Goal: Information Seeking & Learning: Learn about a topic

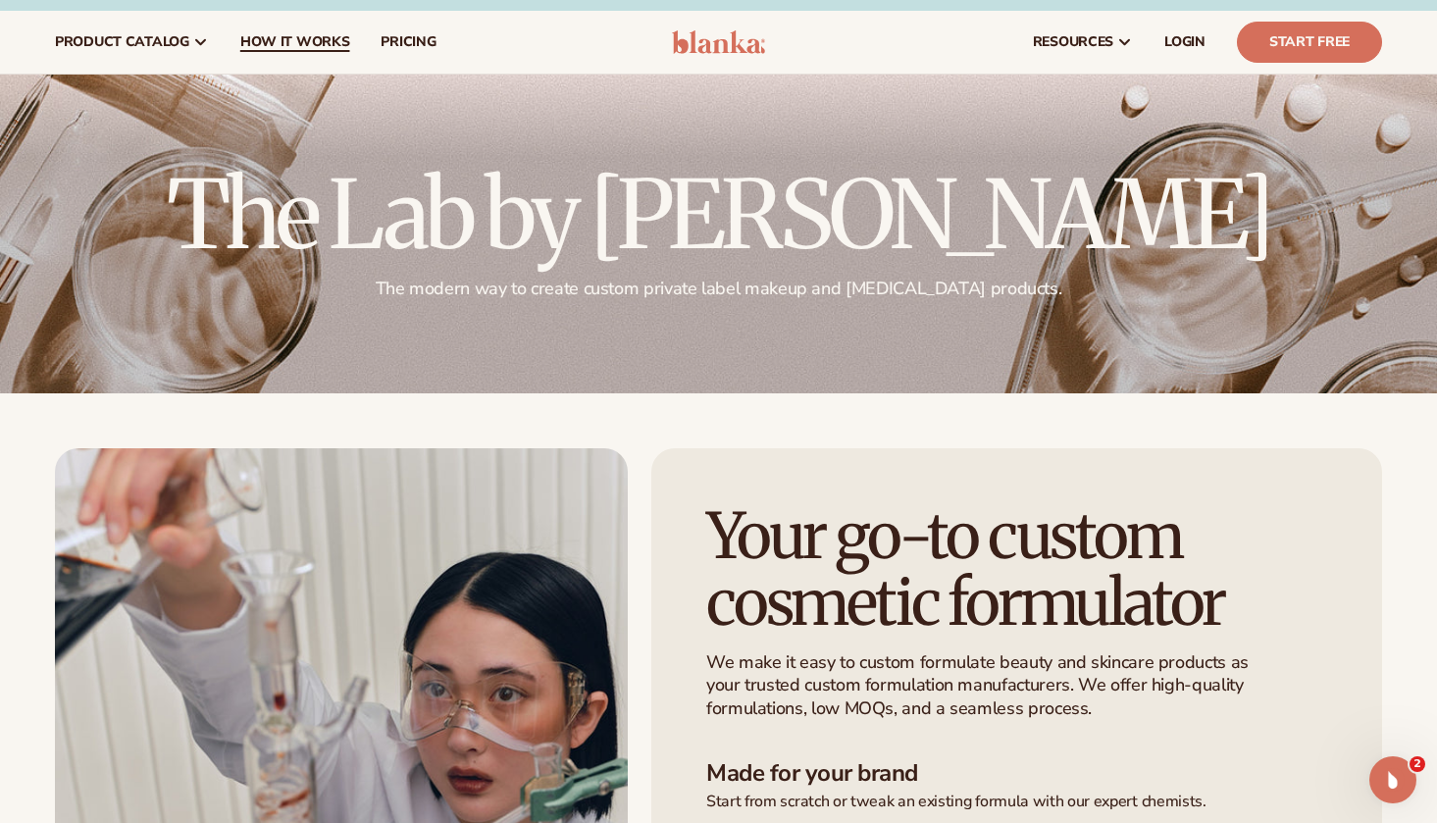
click at [302, 54] on link "How It Works" at bounding box center [295, 42] width 141 height 63
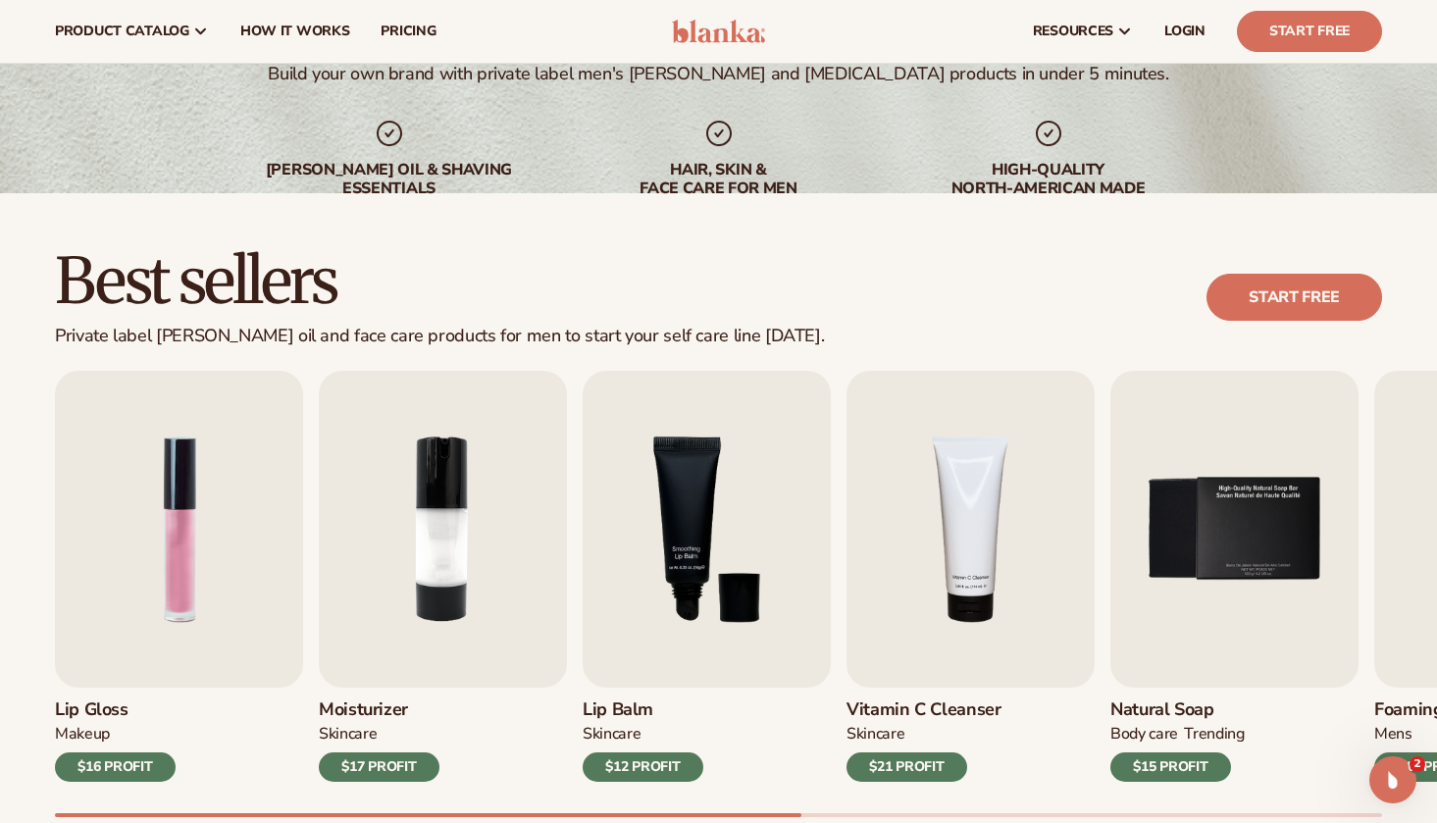
scroll to position [329, 0]
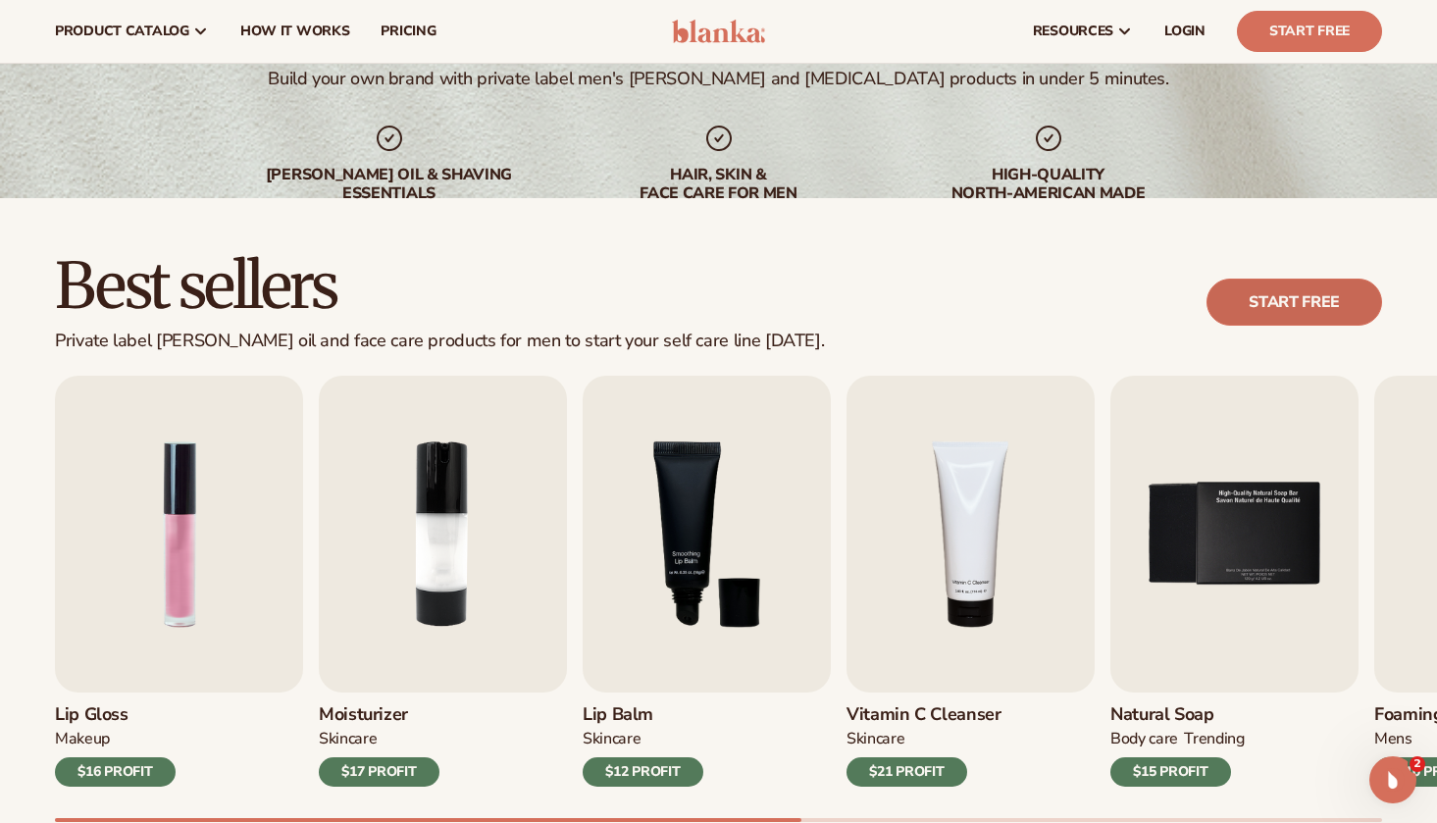
click at [1233, 304] on link "Start free" at bounding box center [1294, 301] width 176 height 47
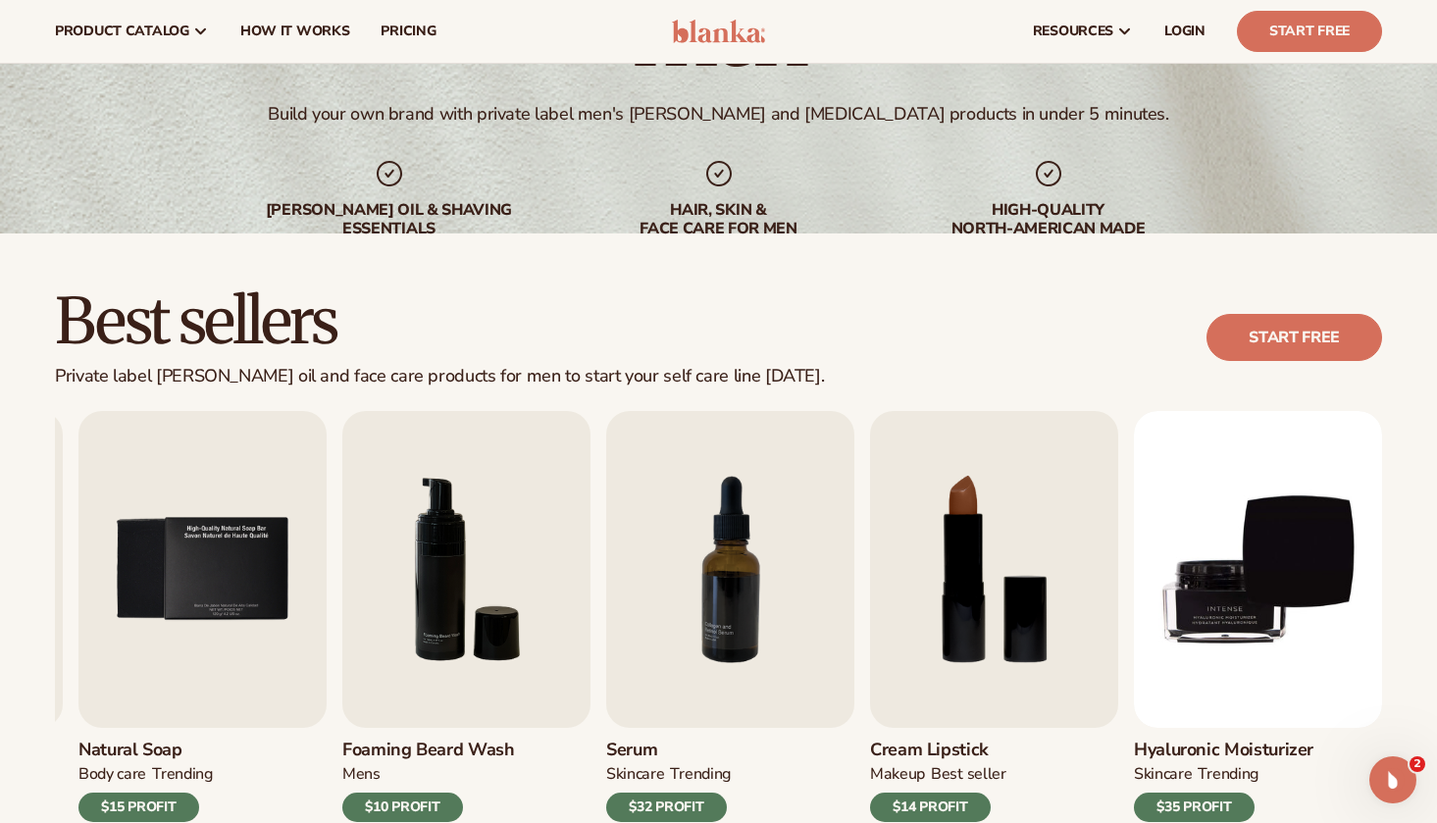
scroll to position [267, 0]
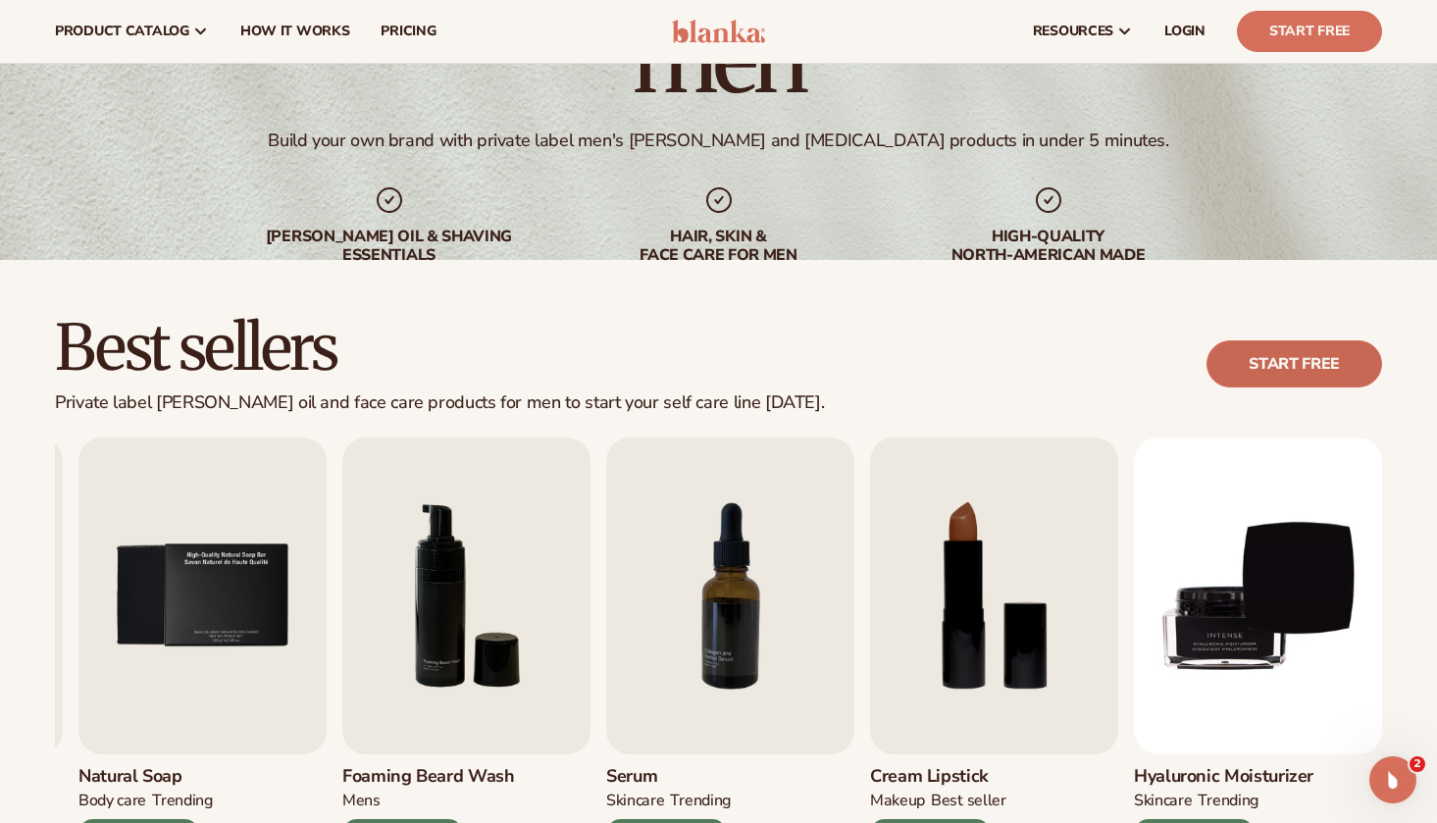
click at [1261, 373] on link "Start free" at bounding box center [1294, 363] width 176 height 47
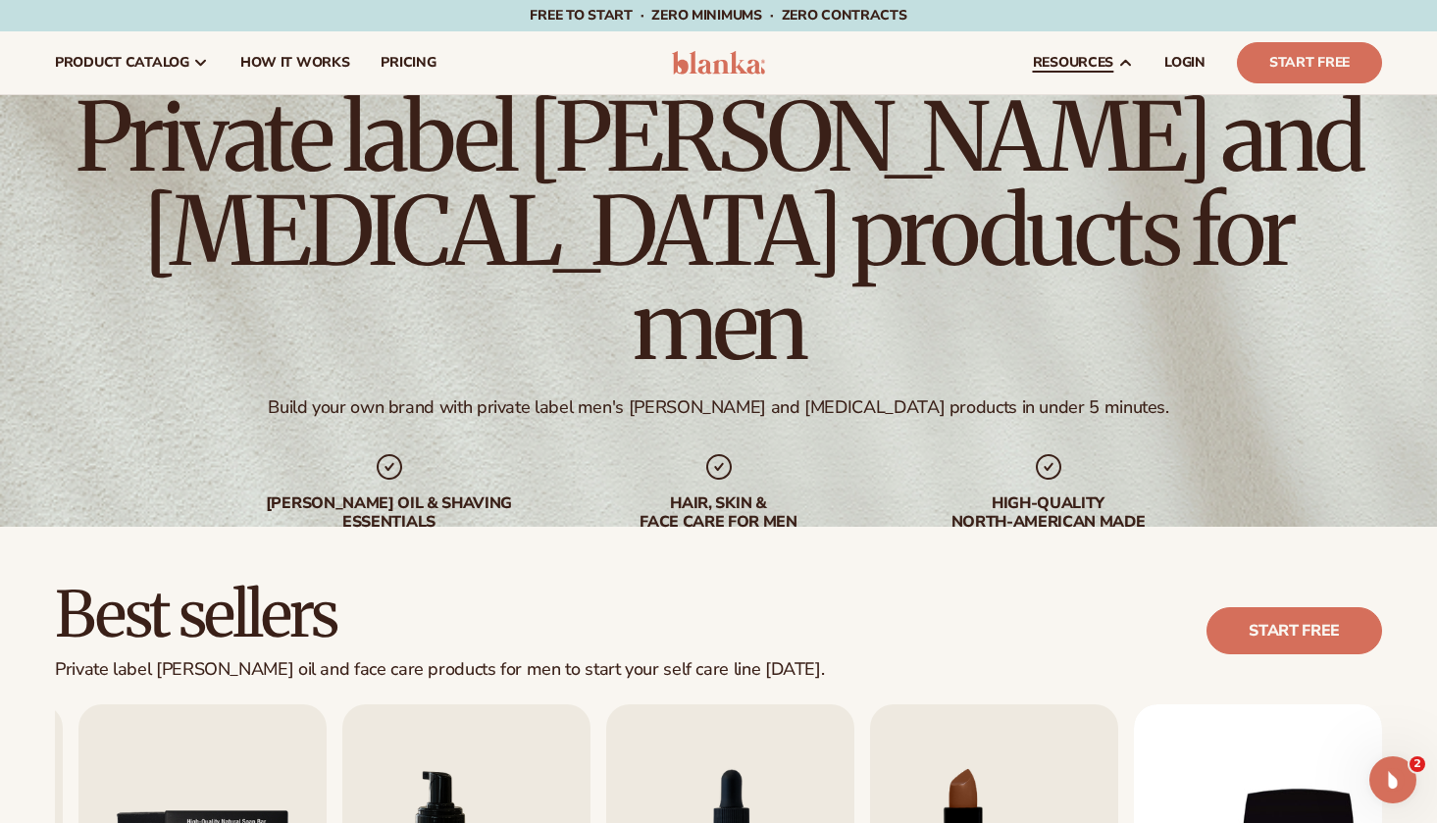
scroll to position [0, 0]
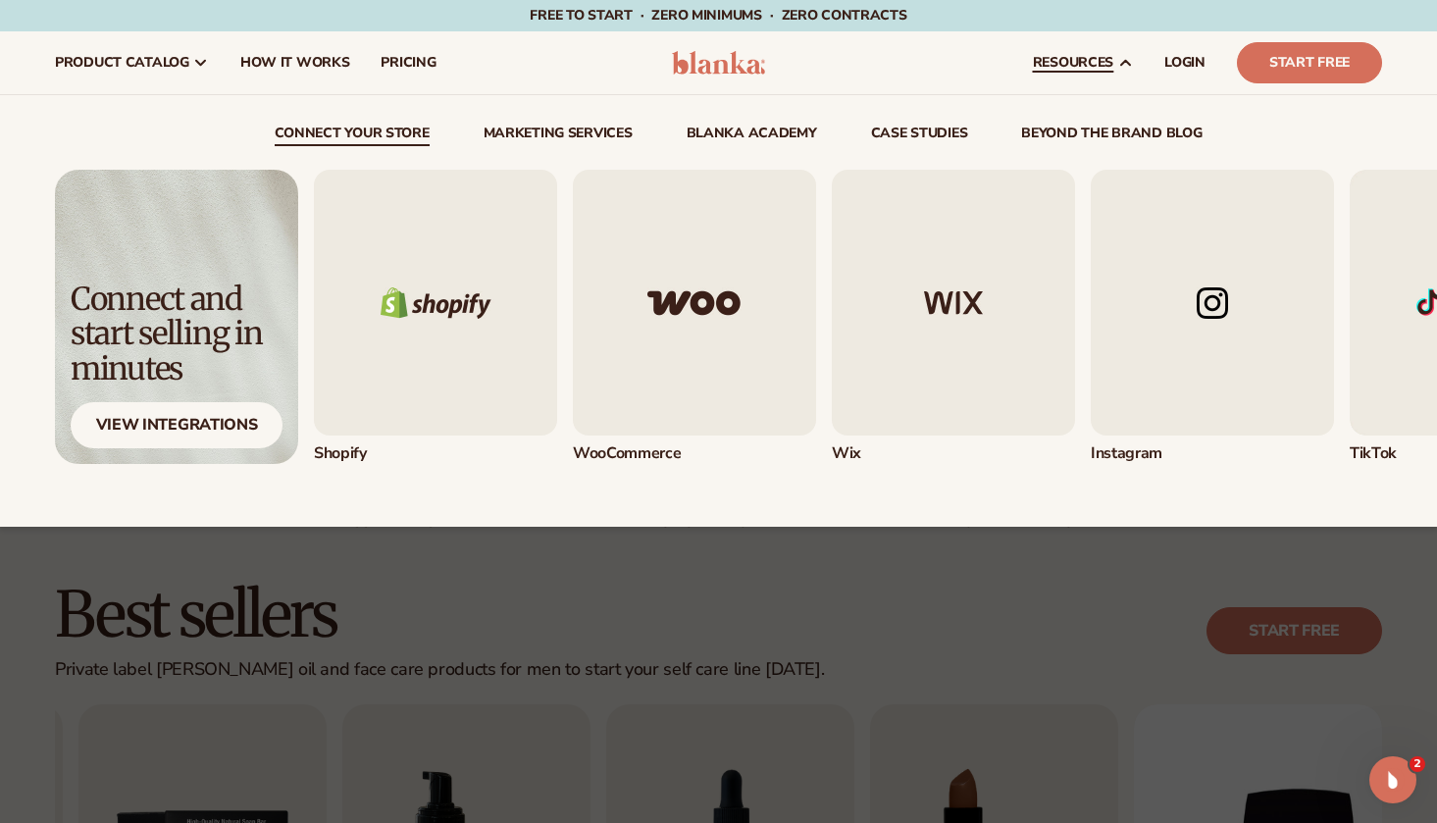
click at [418, 264] on img "1 / 5" at bounding box center [435, 303] width 243 height 266
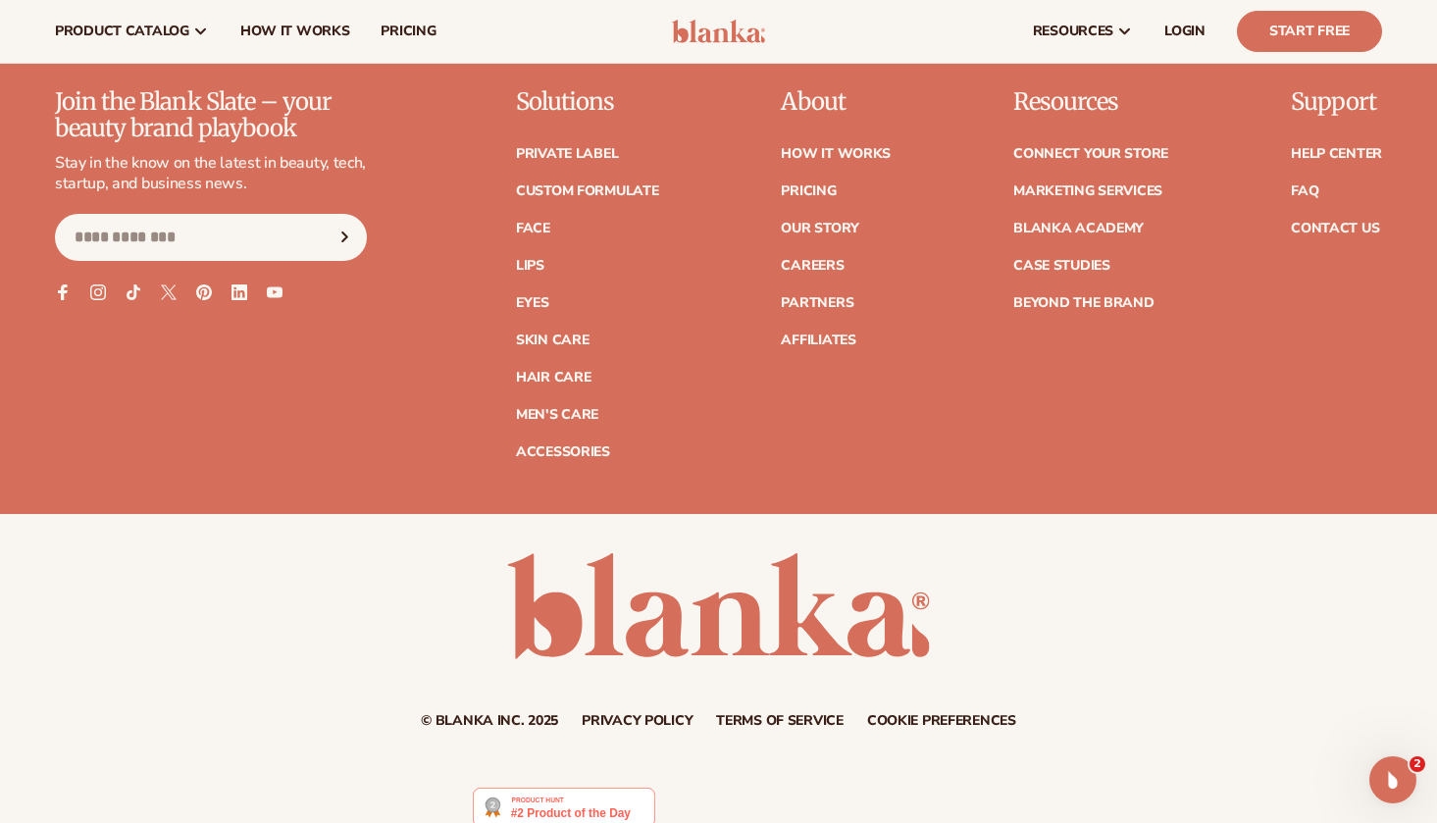
scroll to position [3254, 0]
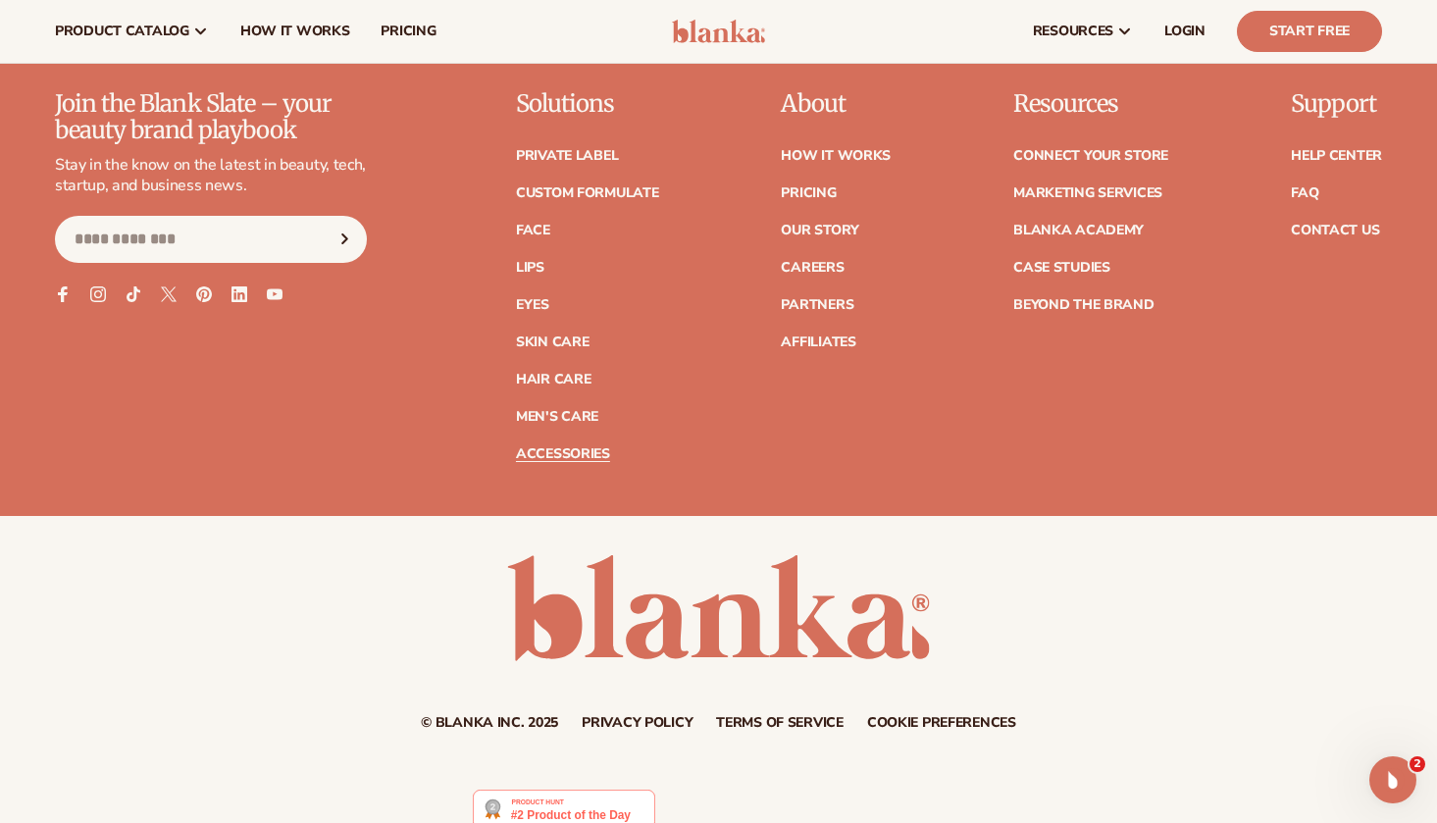
click at [584, 447] on link "Accessories" at bounding box center [563, 454] width 94 height 14
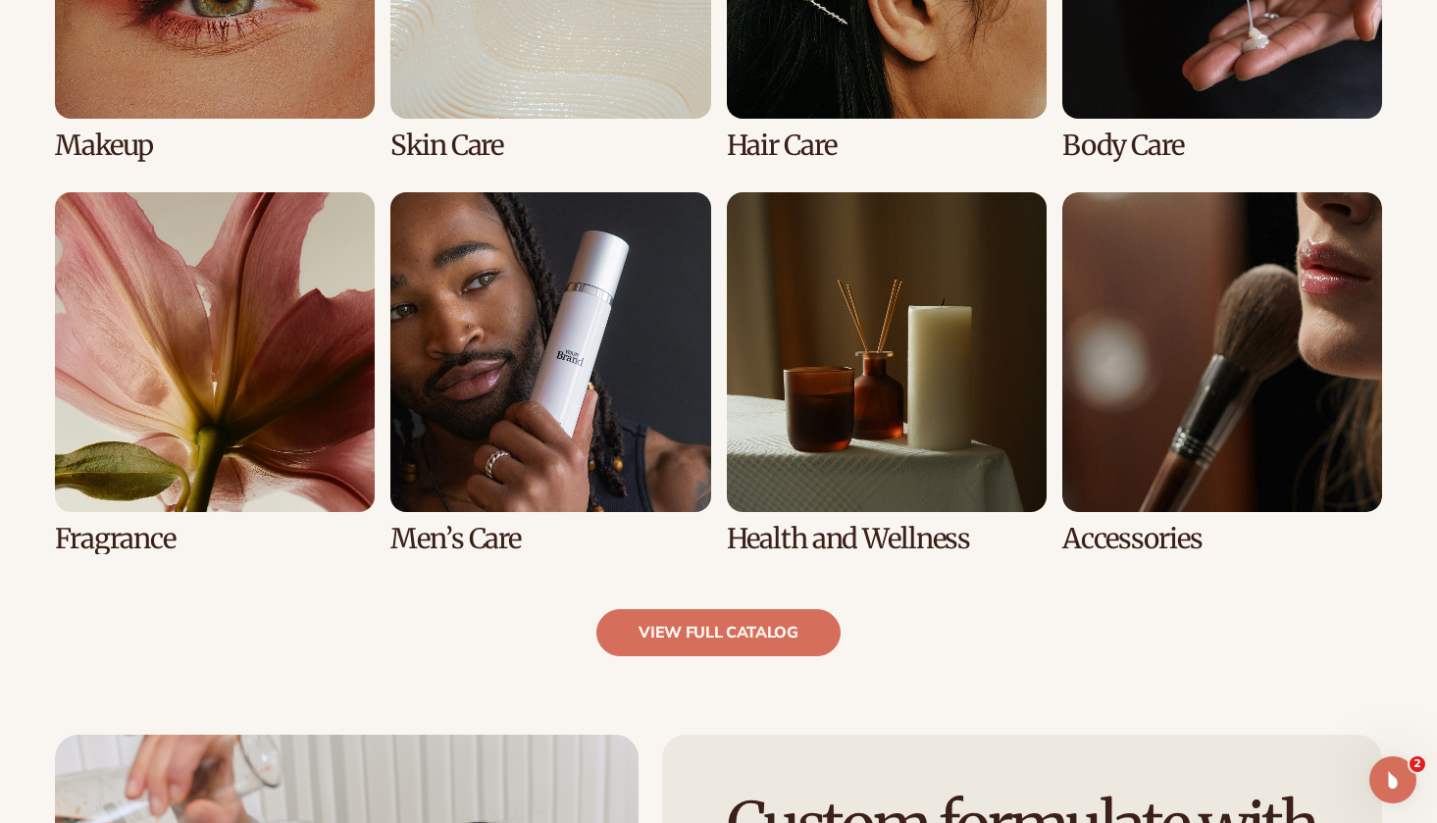
scroll to position [1679, 0]
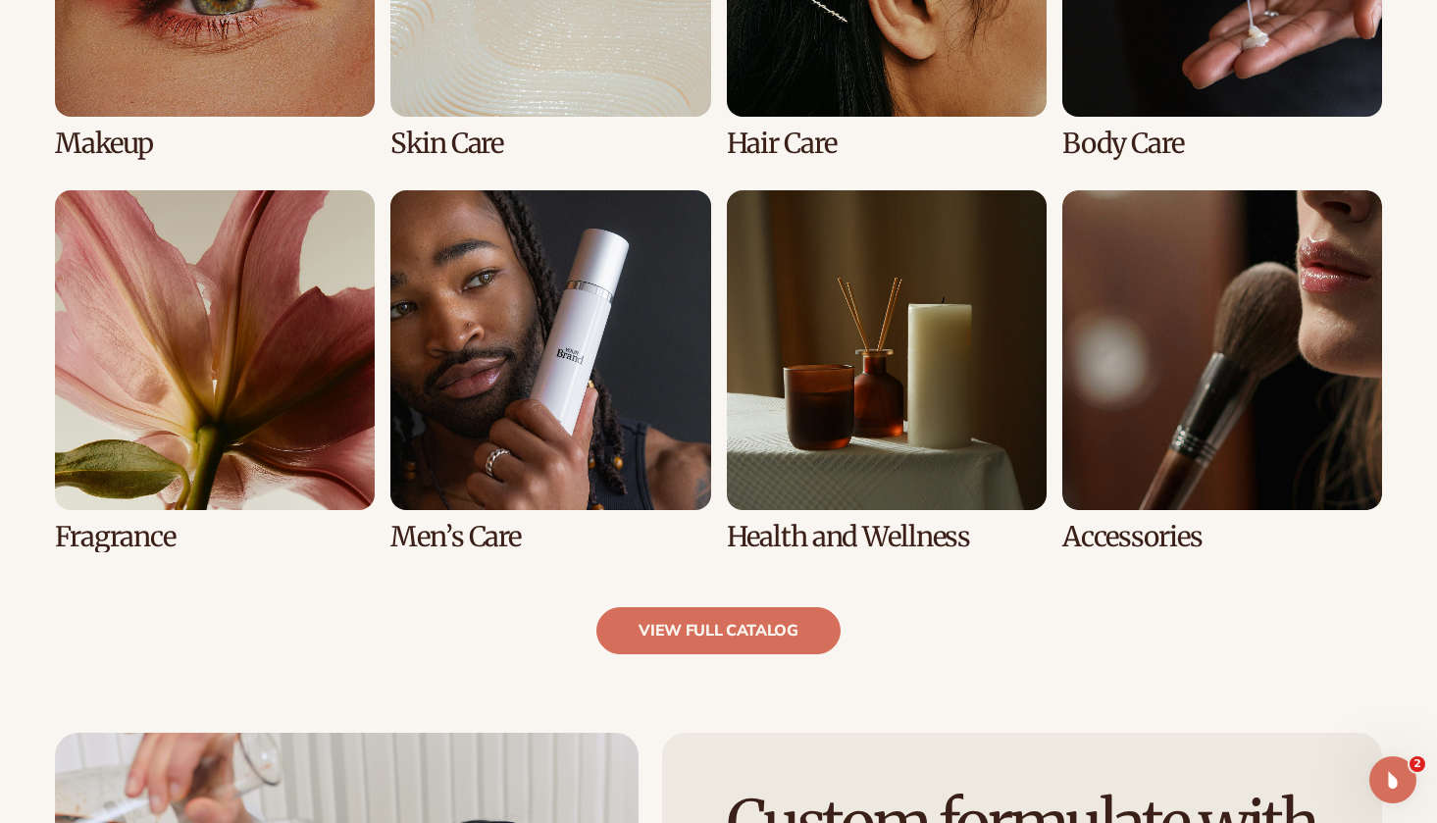
click at [588, 334] on link "6 / 8" at bounding box center [550, 371] width 320 height 362
click at [551, 410] on link "6 / 8" at bounding box center [550, 371] width 320 height 362
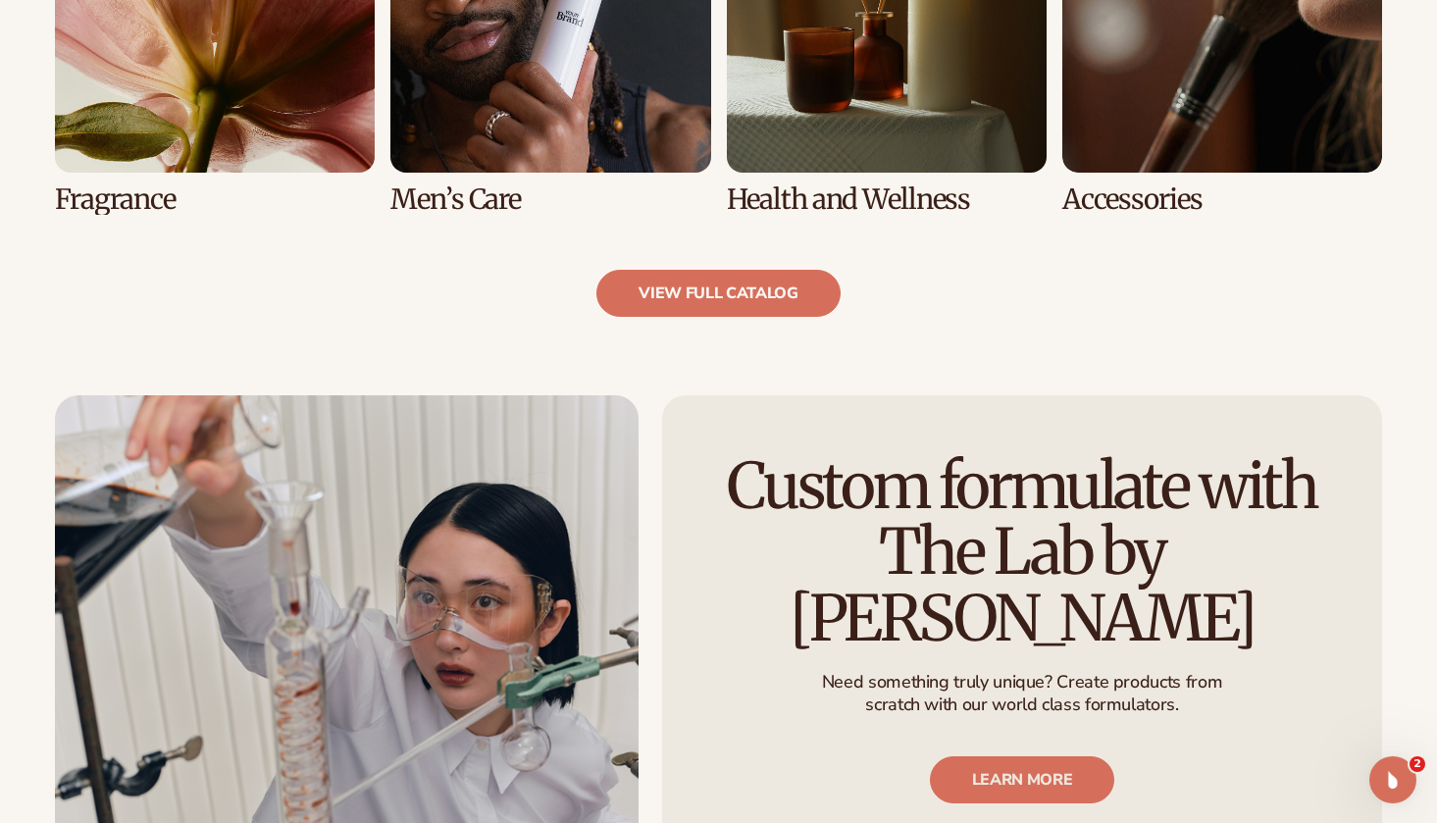
scroll to position [2020, 0]
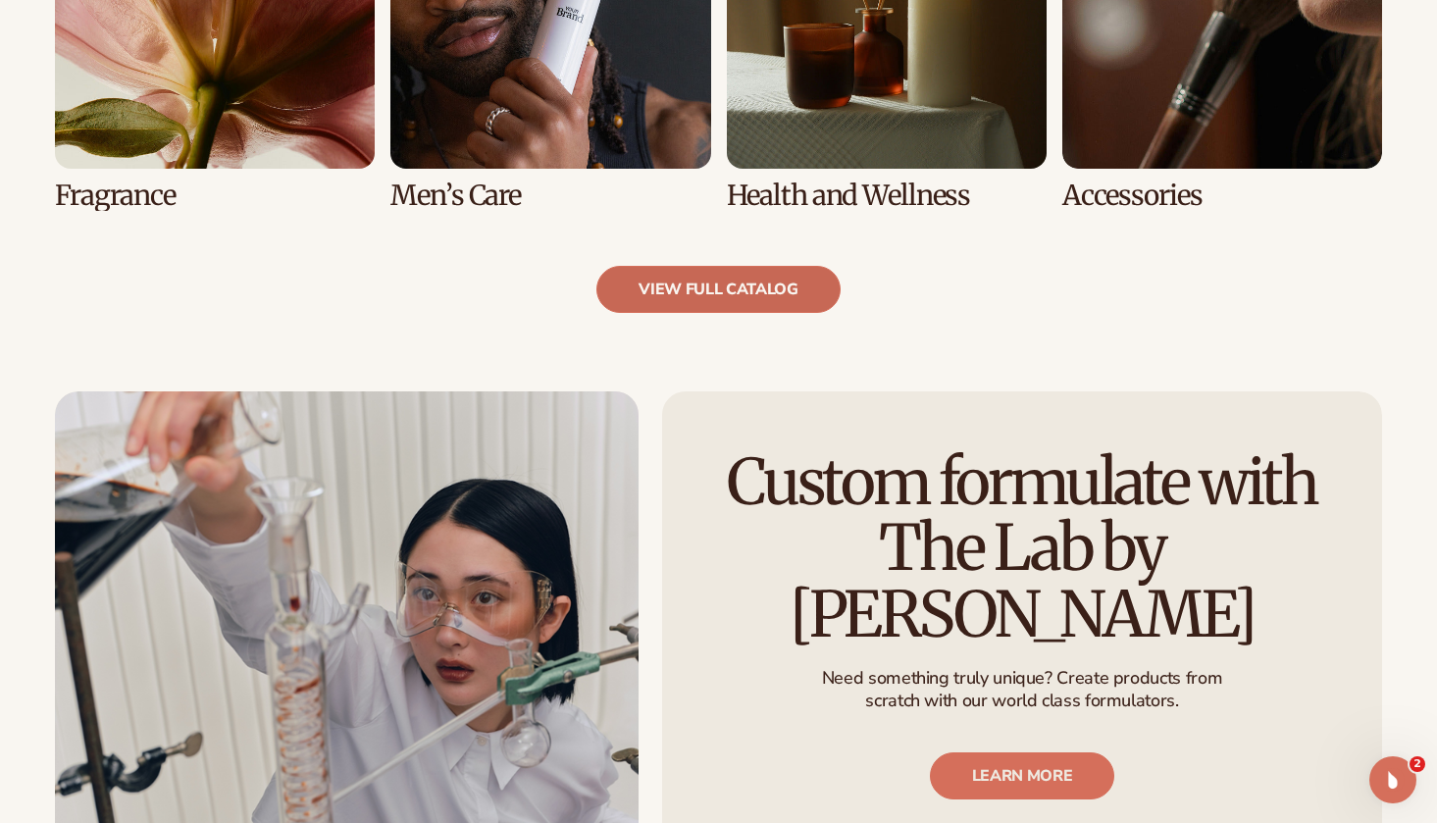
click at [717, 287] on link "view full catalog" at bounding box center [718, 289] width 244 height 47
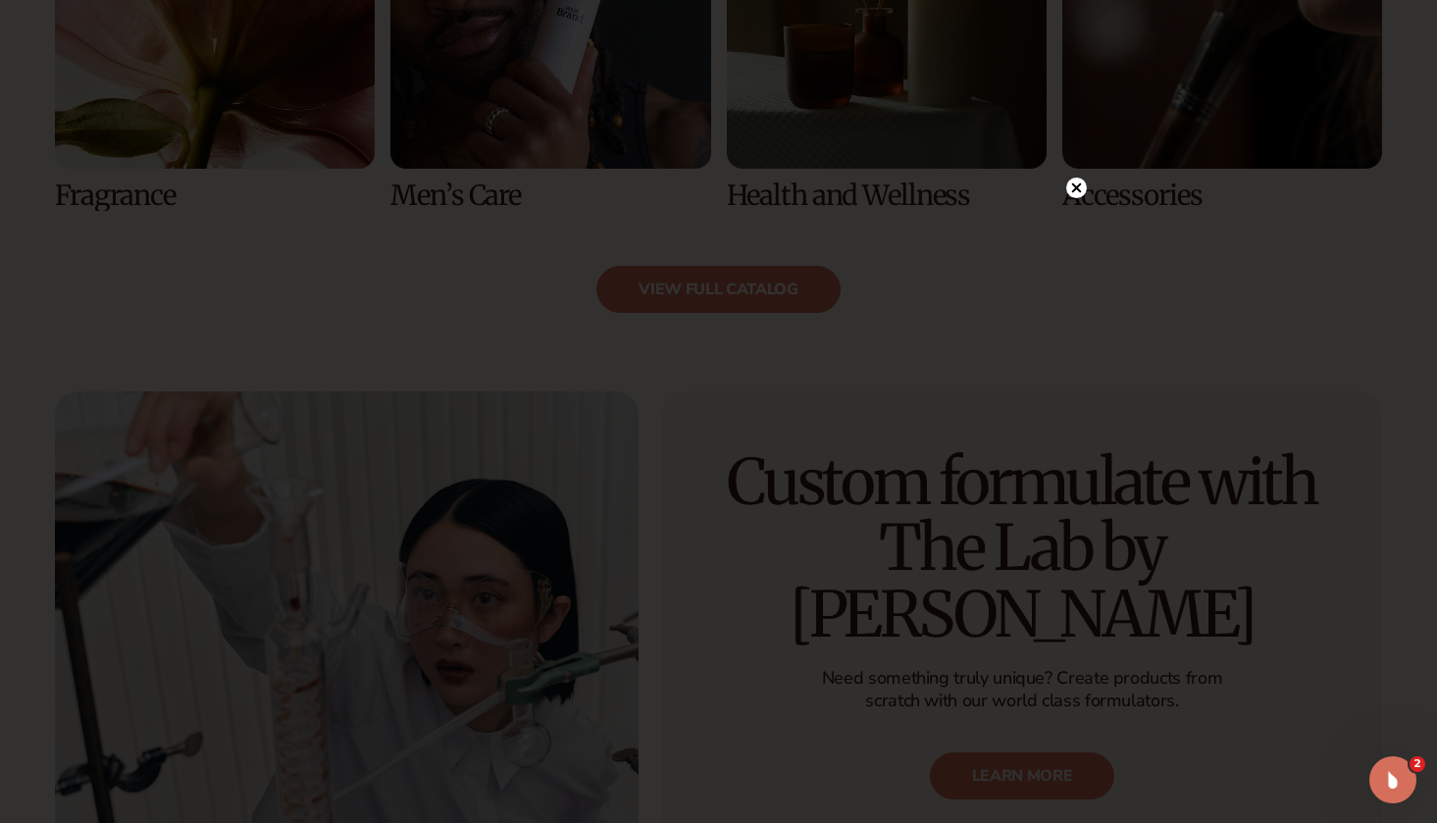
click at [1078, 182] on circle at bounding box center [1076, 187] width 21 height 21
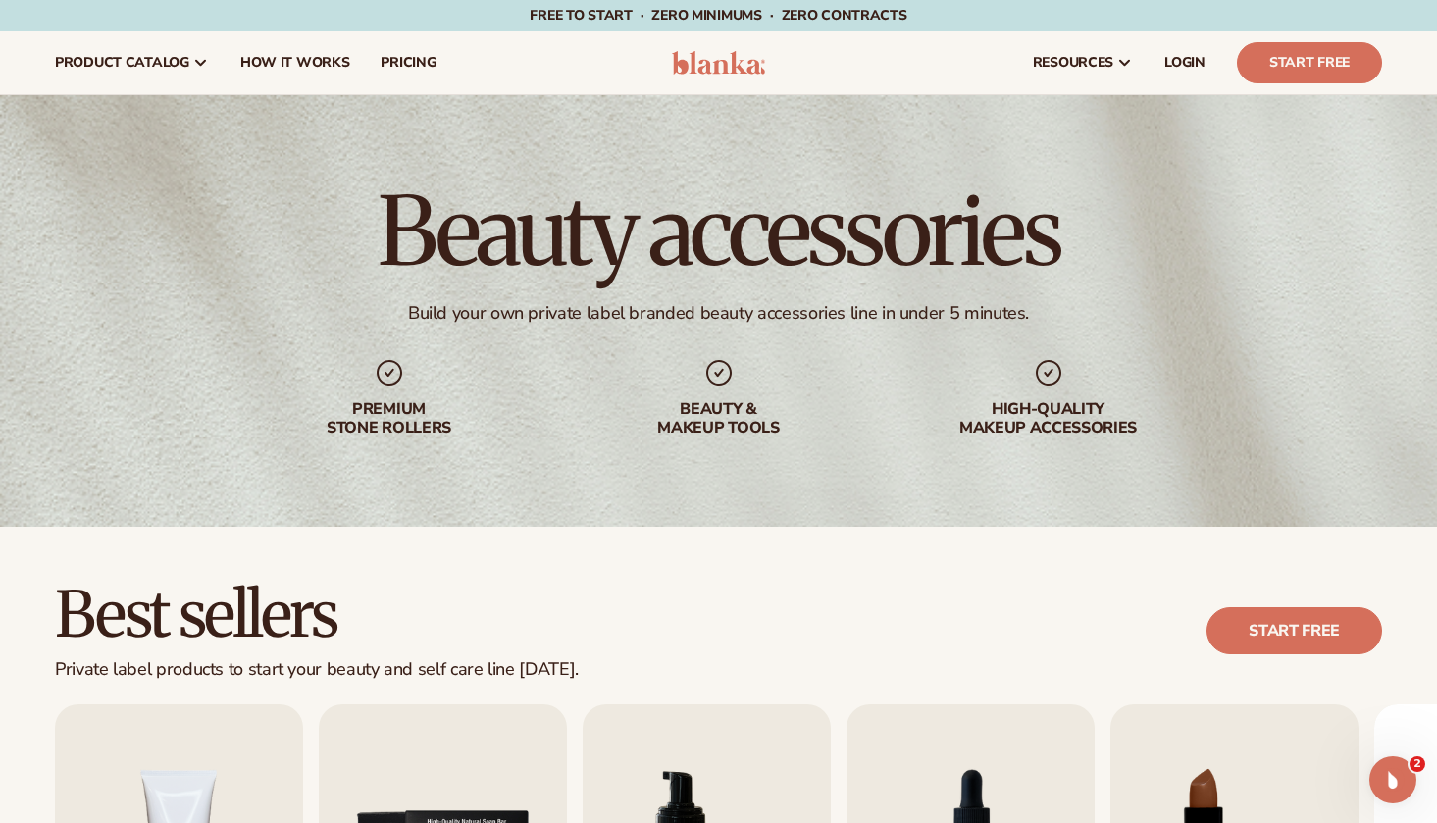
scroll to position [0, 0]
